Goal: Find specific page/section: Find specific page/section

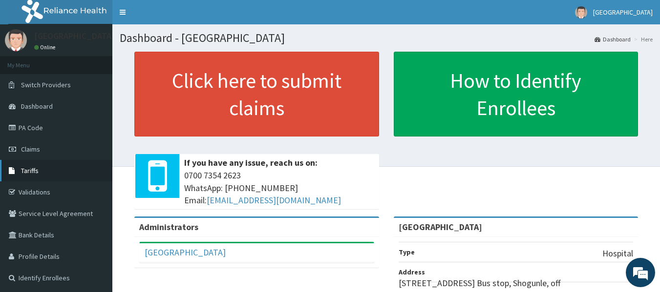
click at [49, 168] on link "Tariffs" at bounding box center [56, 170] width 112 height 21
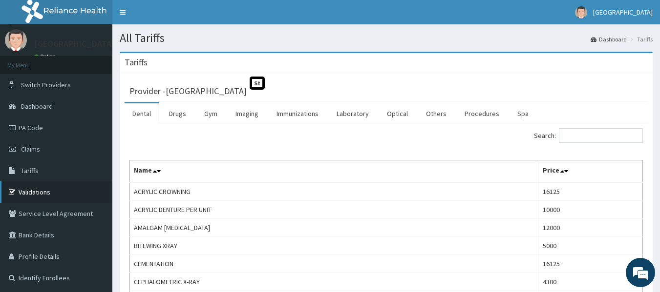
click at [50, 187] on link "Validations" at bounding box center [56, 192] width 112 height 21
click at [29, 126] on link "PA Code" at bounding box center [56, 127] width 112 height 21
